Goal: Information Seeking & Learning: Learn about a topic

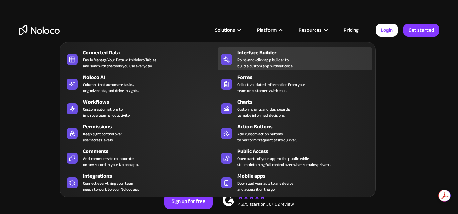
click at [260, 58] on div "Point-and-click app builder to build a custom app without code." at bounding box center [265, 63] width 56 height 12
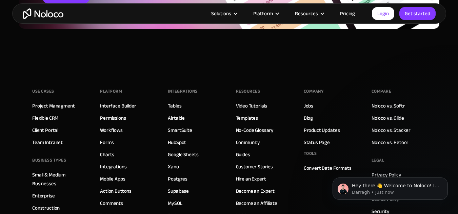
scroll to position [2270, 0]
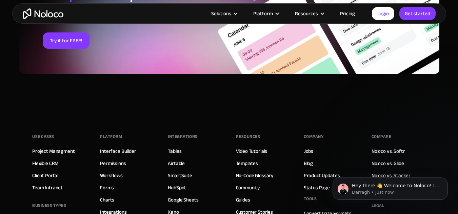
click at [344, 17] on link "Pricing" at bounding box center [347, 13] width 32 height 9
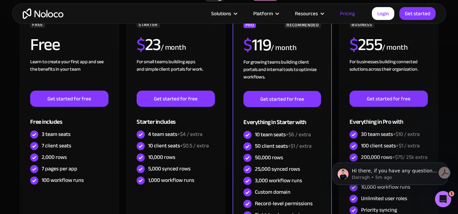
click at [17, 68] on div "Monthly Yearly SAVE 20% Monthly Yearly SAVE 20% FREE Free Learn to create your …" at bounding box center [229, 137] width 434 height 311
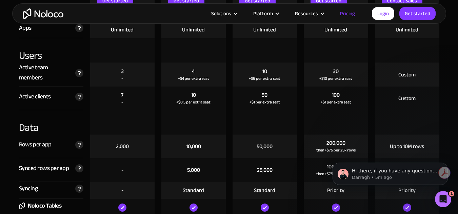
scroll to position [779, 0]
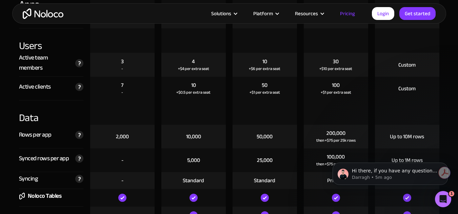
click at [53, 14] on img "home" at bounding box center [43, 13] width 41 height 11
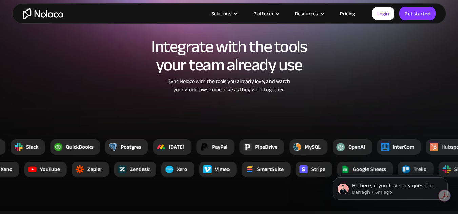
scroll to position [1220, 0]
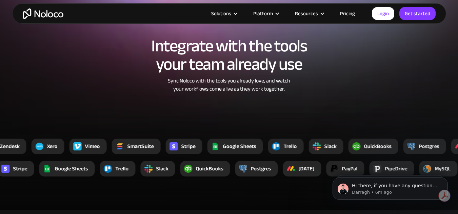
click at [343, 14] on link "Pricing" at bounding box center [347, 13] width 32 height 9
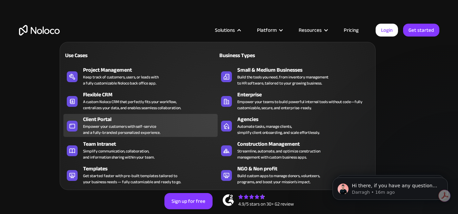
click at [113, 117] on div "Client Portal" at bounding box center [152, 120] width 138 height 8
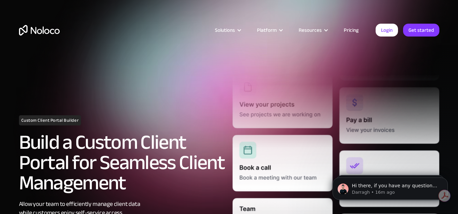
click at [351, 28] on link "Pricing" at bounding box center [351, 30] width 32 height 9
